Goal: Task Accomplishment & Management: Manage account settings

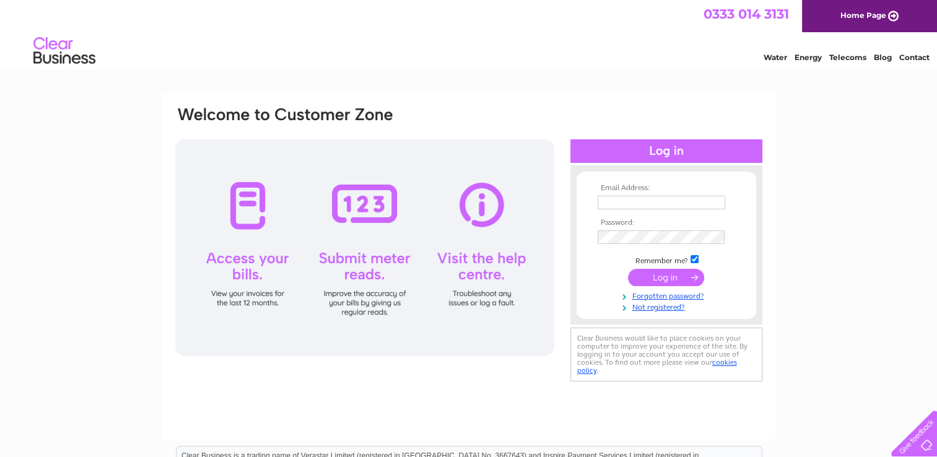
type input "[EMAIL_ADDRESS][DOMAIN_NAME]"
click at [674, 278] on input "submit" at bounding box center [666, 277] width 76 height 17
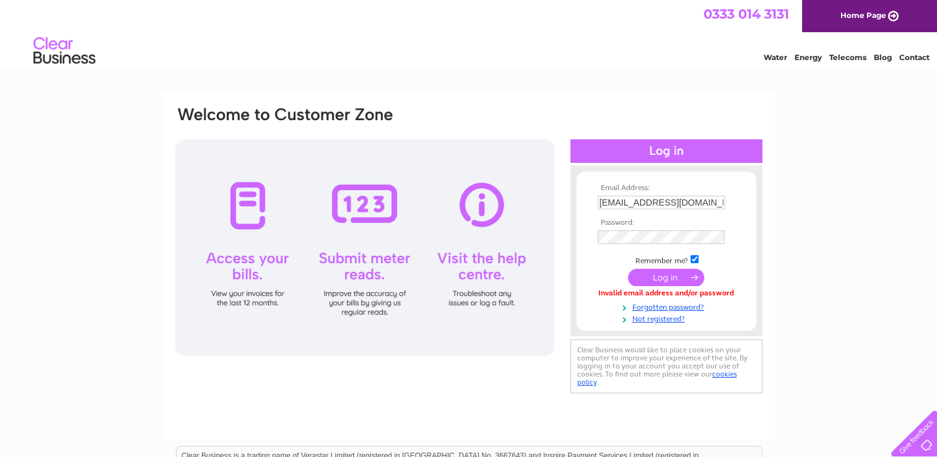
click at [663, 279] on input "submit" at bounding box center [666, 277] width 76 height 17
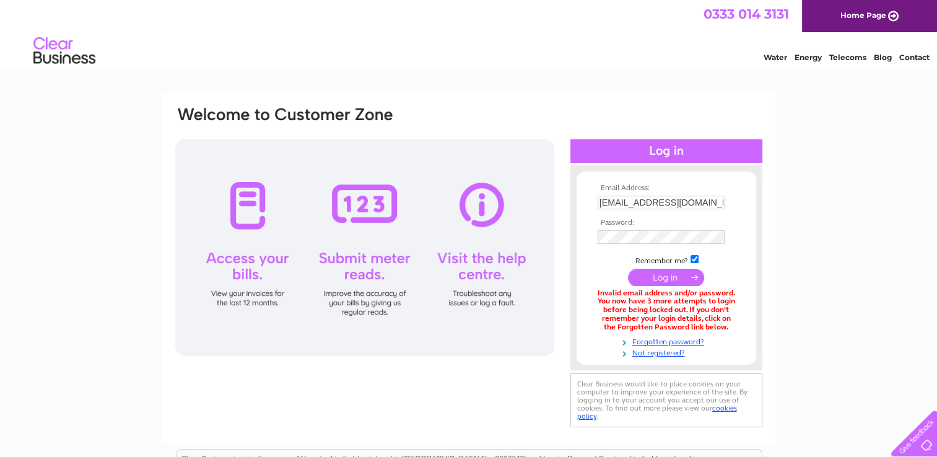
click at [662, 229] on td at bounding box center [667, 237] width 144 height 20
click at [857, 11] on link "Home Page" at bounding box center [869, 16] width 135 height 32
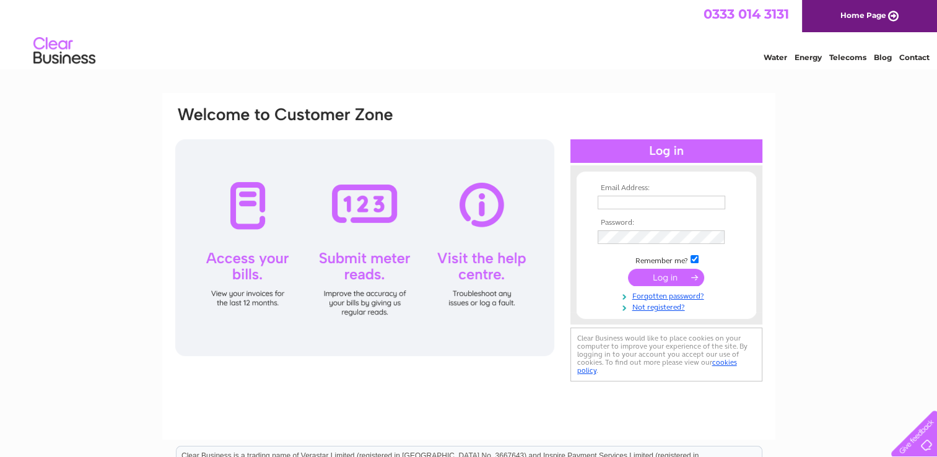
type input "[EMAIL_ADDRESS][DOMAIN_NAME]"
click at [686, 272] on input "submit" at bounding box center [666, 277] width 76 height 17
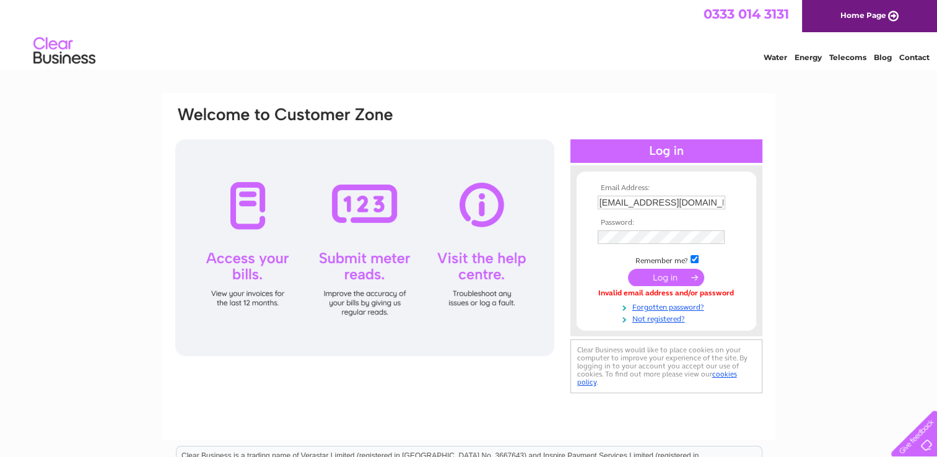
click at [656, 246] on td at bounding box center [667, 237] width 144 height 20
click at [674, 306] on link "Forgotten password?" at bounding box center [668, 306] width 141 height 12
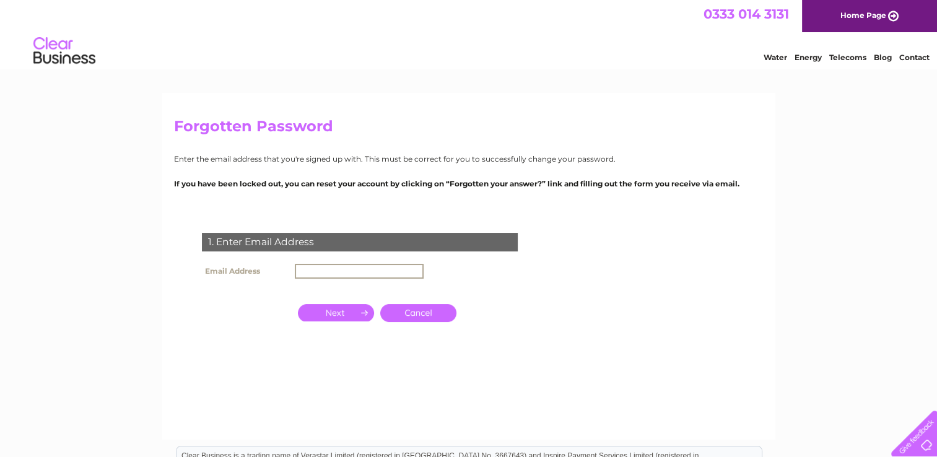
click at [389, 270] on input "text" at bounding box center [359, 271] width 129 height 15
type input "[EMAIL_ADDRESS][DOMAIN_NAME]"
click at [341, 306] on input "button" at bounding box center [336, 311] width 76 height 17
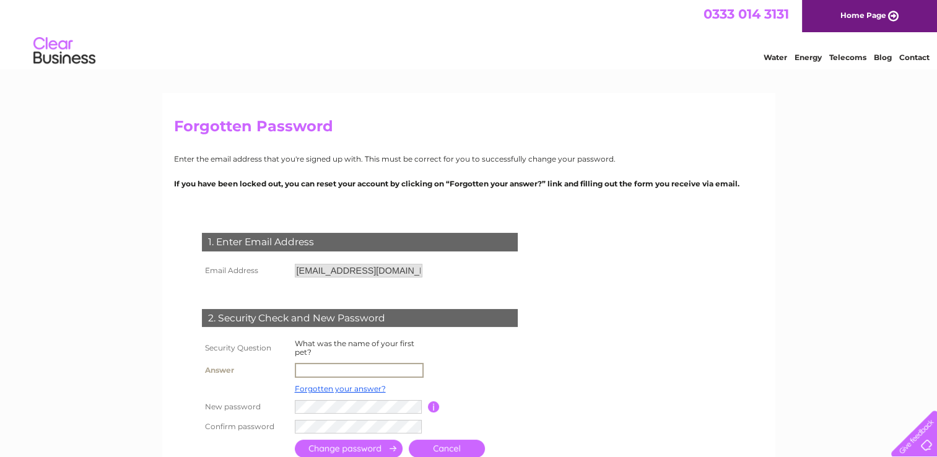
click at [337, 376] on input "text" at bounding box center [359, 370] width 129 height 15
type input "Toots"
click at [370, 450] on input "submit" at bounding box center [349, 447] width 108 height 18
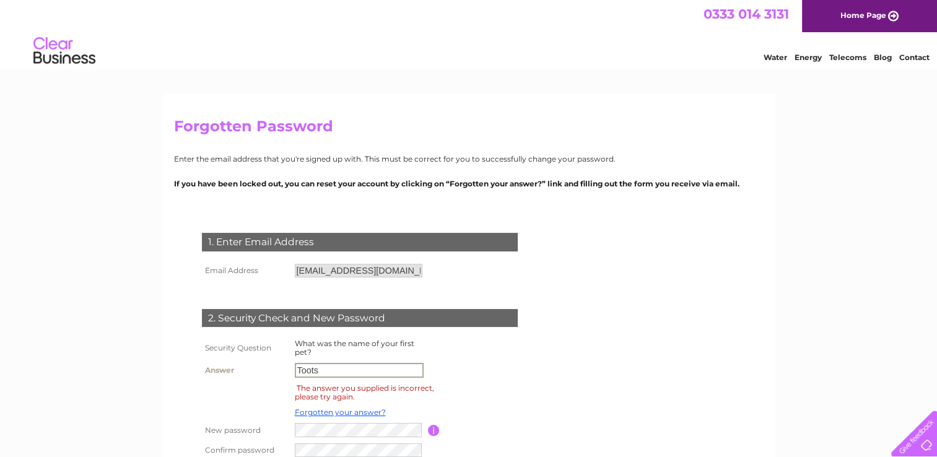
click at [351, 370] on input "Toots" at bounding box center [359, 370] width 129 height 15
